Goal: Check status: Check status

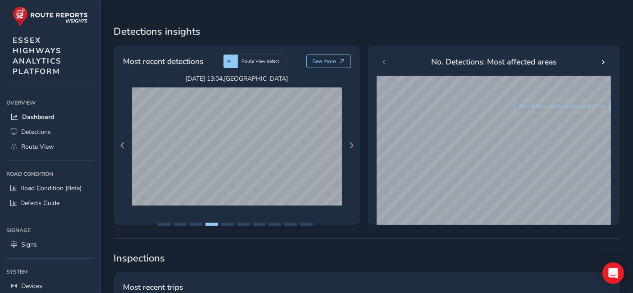
scroll to position [145, 0]
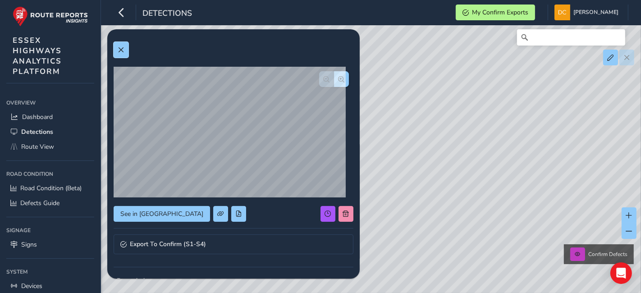
click at [121, 48] on span at bounding box center [121, 50] width 6 height 6
